Goal: Information Seeking & Learning: Learn about a topic

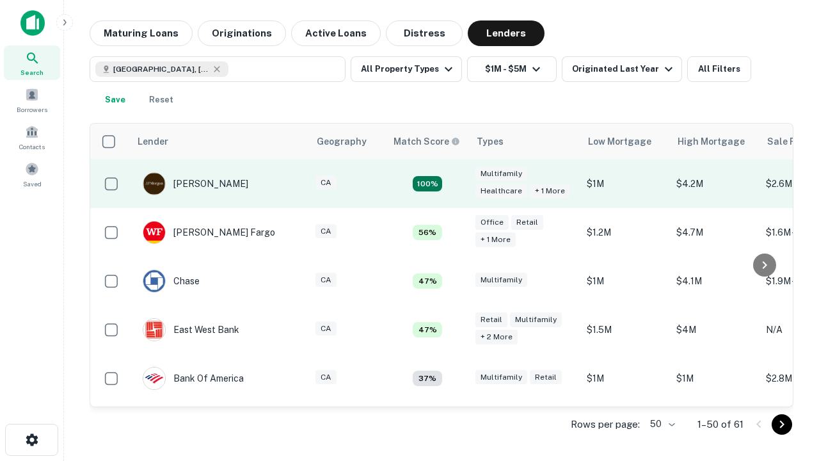
click at [454, 184] on td "100%" at bounding box center [427, 183] width 83 height 49
